Goal: Transaction & Acquisition: Purchase product/service

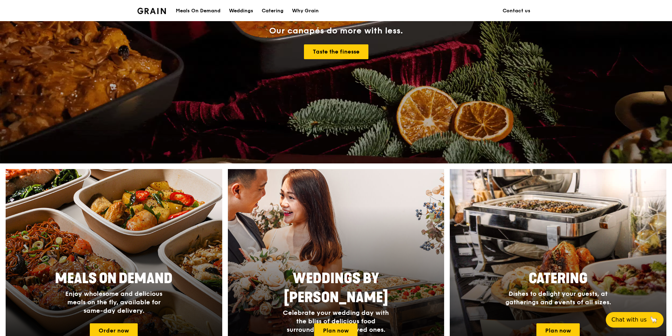
scroll to position [141, 0]
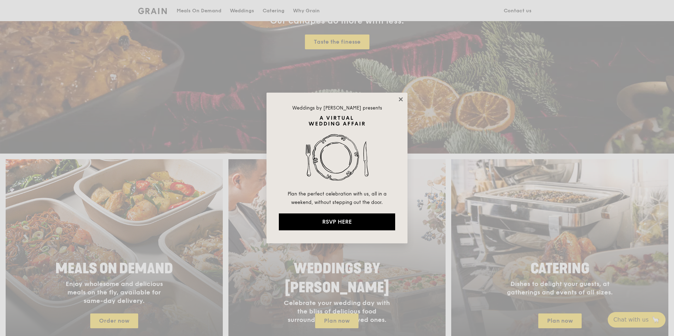
click at [402, 98] on icon at bounding box center [400, 99] width 4 height 4
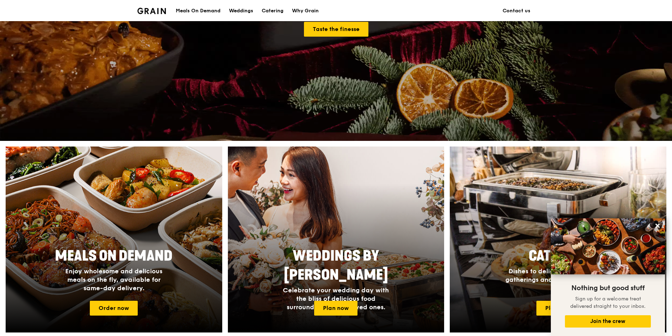
scroll to position [230, 0]
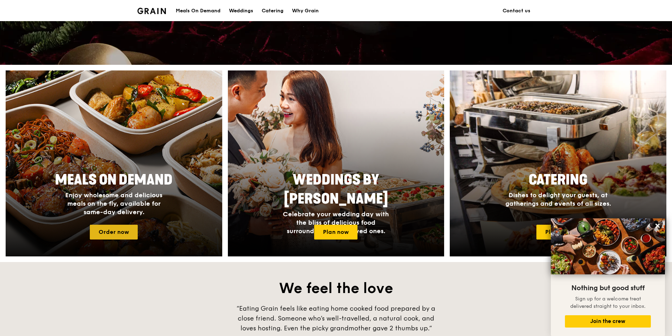
click at [123, 234] on link "Order now" at bounding box center [114, 232] width 48 height 15
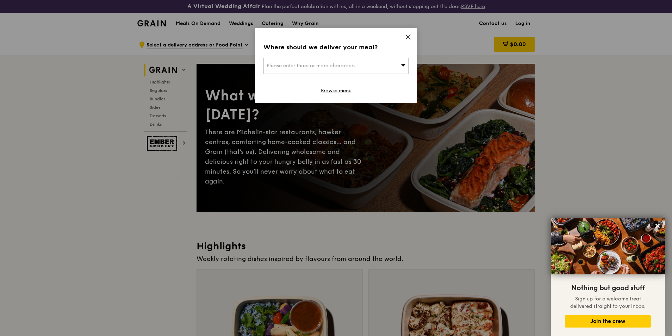
click at [402, 68] on span at bounding box center [403, 65] width 5 height 7
type input "c"
type input "79 [PERSON_NAME]"
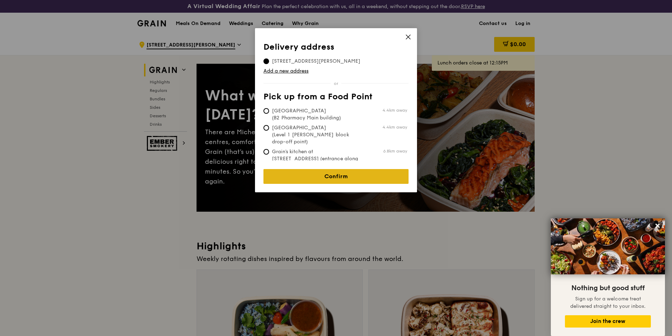
click at [364, 175] on link "Confirm" at bounding box center [336, 176] width 145 height 15
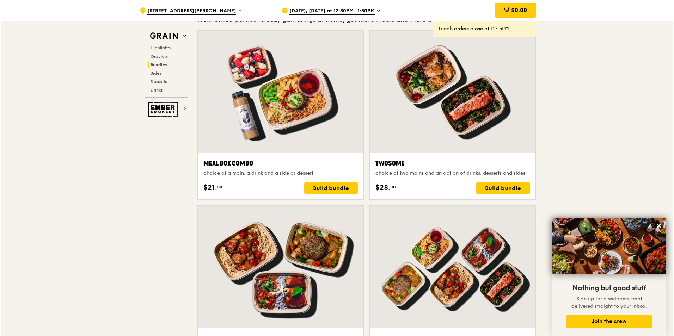
scroll to position [1054, 0]
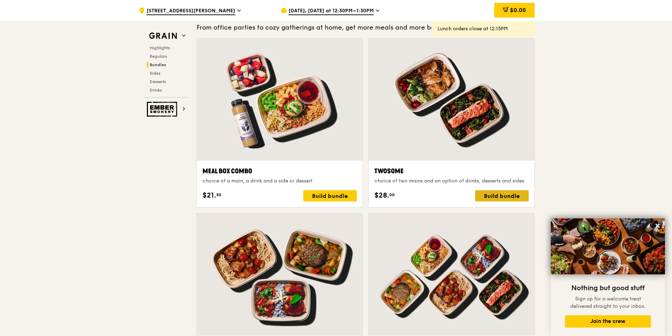
click at [500, 199] on div "Build bundle" at bounding box center [502, 195] width 54 height 11
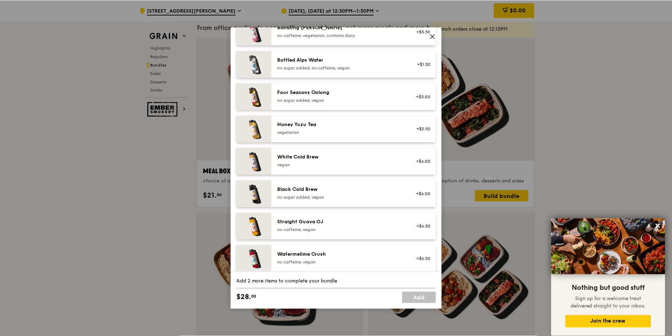
scroll to position [856, 0]
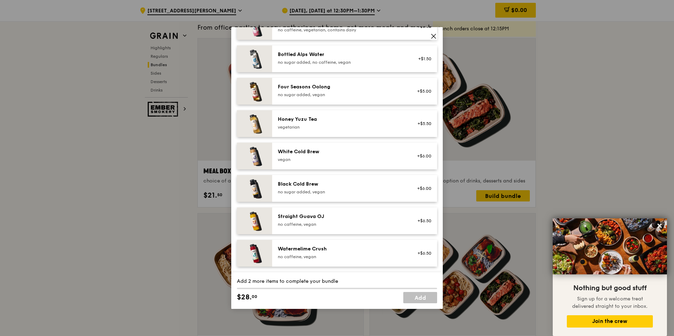
click at [434, 35] on icon at bounding box center [433, 36] width 4 height 4
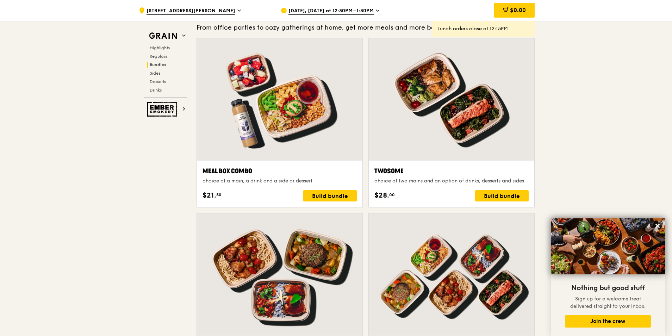
click at [376, 11] on icon at bounding box center [377, 10] width 3 height 1
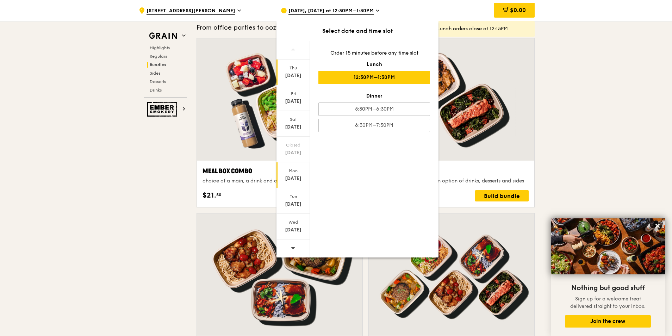
click at [301, 175] on div "[DATE]" at bounding box center [293, 175] width 33 height 26
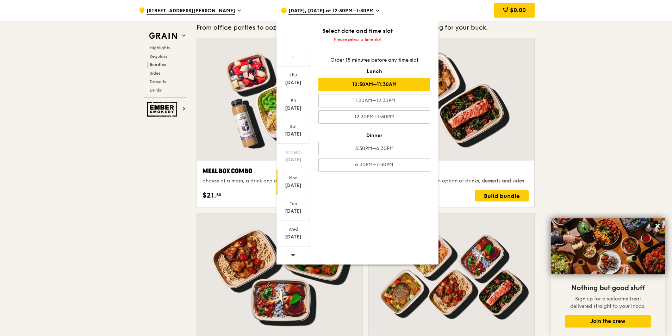
click at [420, 84] on div "10:30AM–11:30AM" at bounding box center [374, 84] width 112 height 13
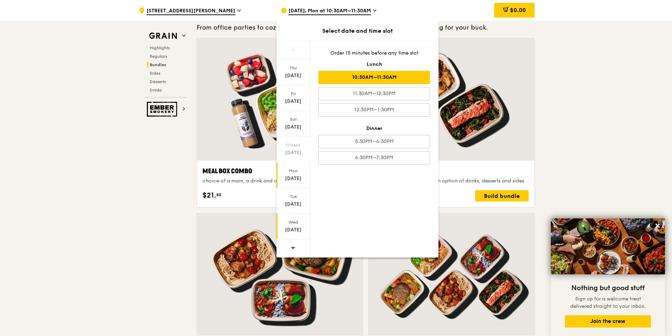
click at [292, 224] on div "Wed" at bounding box center [293, 222] width 31 height 6
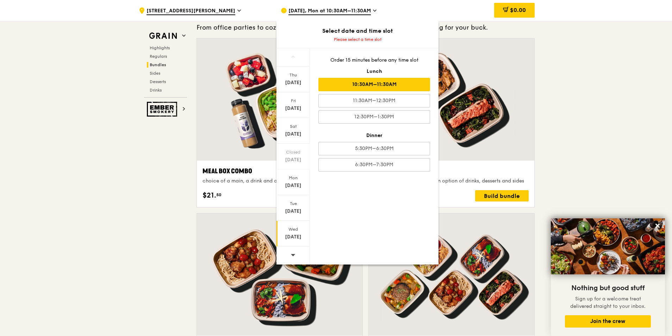
click at [404, 82] on div "10:30AM–11:30AM" at bounding box center [374, 84] width 112 height 13
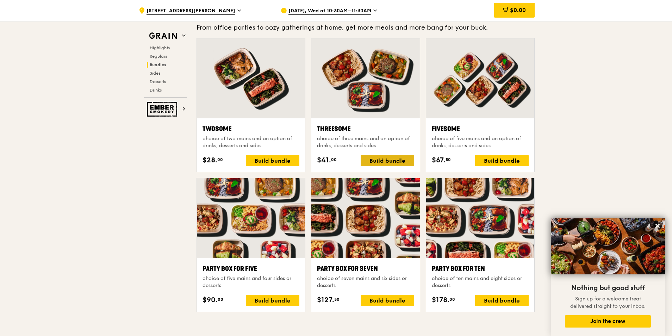
click at [398, 159] on div "Build bundle" at bounding box center [388, 160] width 54 height 11
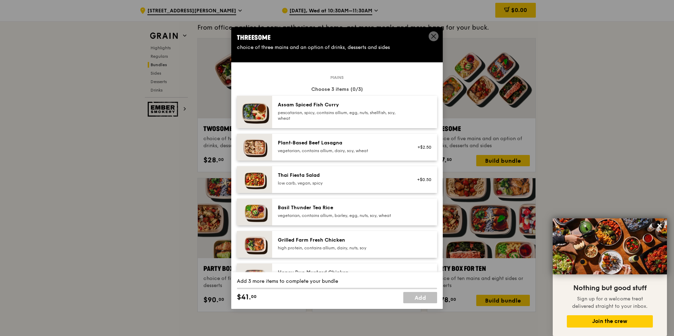
click at [258, 181] on img at bounding box center [254, 179] width 35 height 27
click at [432, 34] on icon at bounding box center [433, 36] width 6 height 6
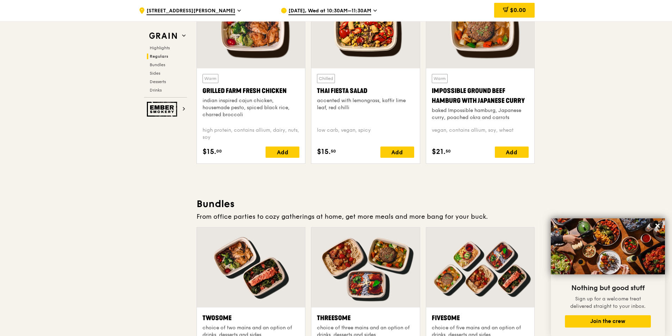
scroll to position [843, 0]
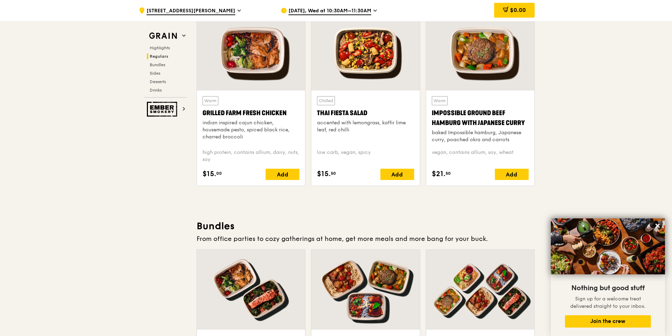
click at [384, 56] on div at bounding box center [365, 51] width 108 height 80
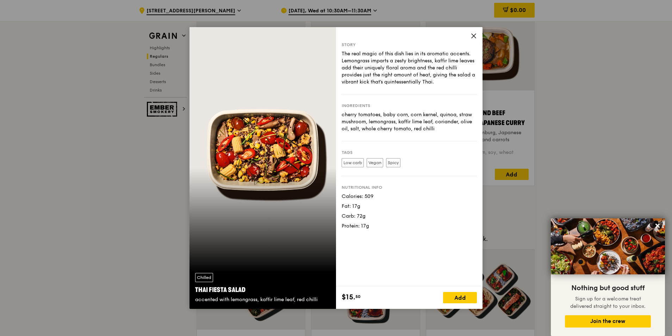
click at [476, 36] on icon at bounding box center [474, 36] width 6 height 6
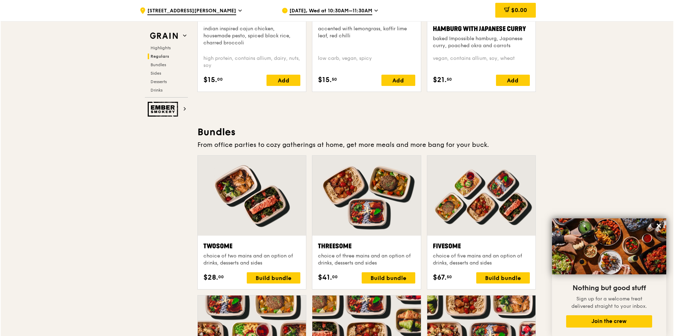
scroll to position [984, 0]
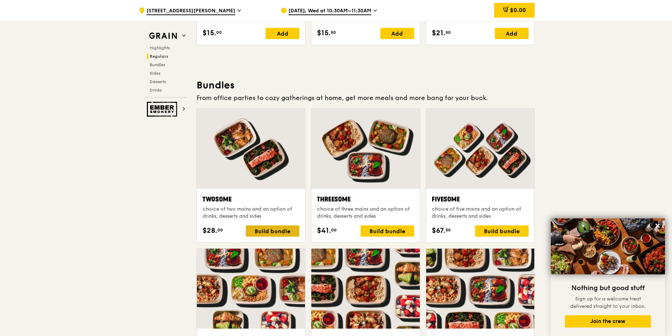
click at [281, 229] on div "Build bundle" at bounding box center [273, 230] width 54 height 11
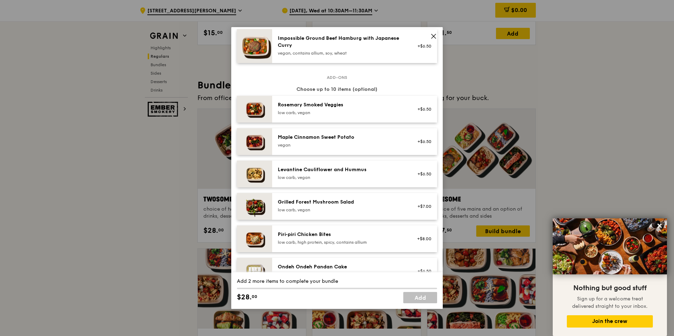
scroll to position [352, 0]
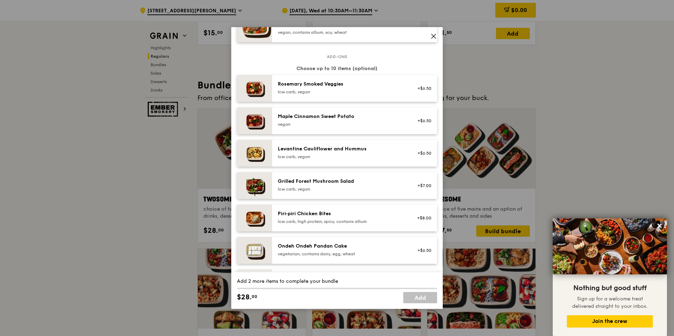
click at [436, 36] on icon at bounding box center [433, 36] width 6 height 6
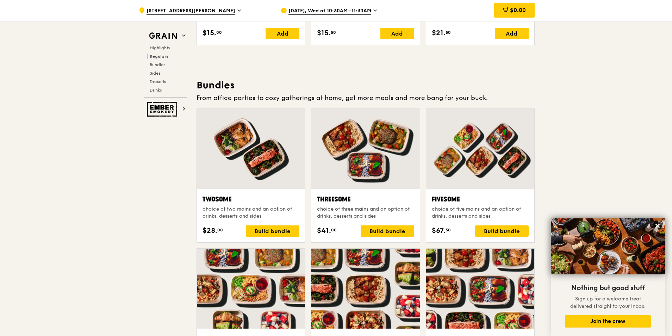
click at [253, 221] on div "Twosome choice of two mains and an option of drinks, desserts and sides $28. 00…" at bounding box center [251, 215] width 97 height 42
click at [255, 223] on div "Twosome choice of two mains and an option of drinks, desserts and sides $28. 00…" at bounding box center [251, 215] width 97 height 42
click at [256, 233] on div "Build bundle" at bounding box center [273, 230] width 54 height 11
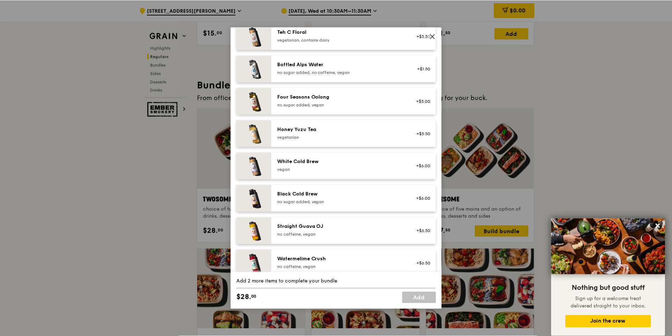
scroll to position [806, 0]
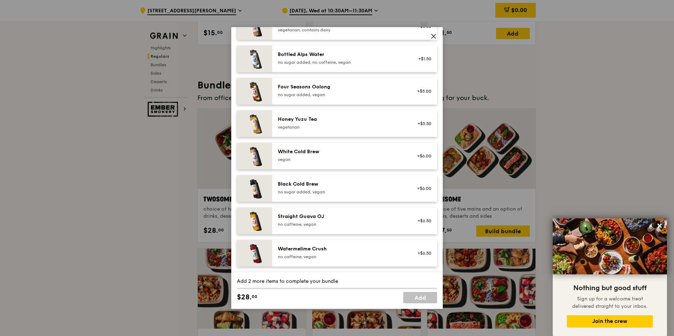
click at [431, 35] on icon at bounding box center [433, 36] width 4 height 4
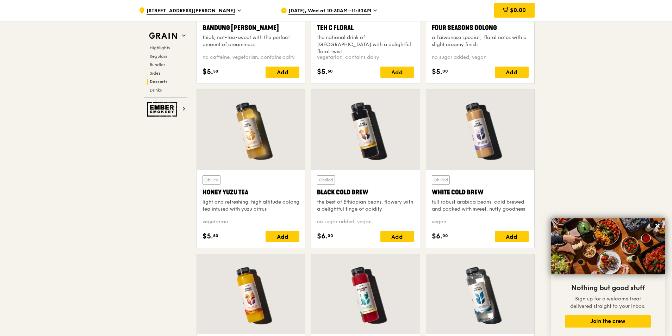
scroll to position [2428, 0]
